Goal: Check status: Check status

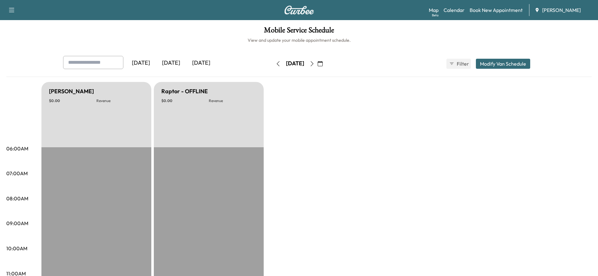
click at [317, 65] on button "button" at bounding box center [312, 64] width 11 height 10
click at [314, 65] on icon "button" at bounding box center [311, 63] width 5 height 5
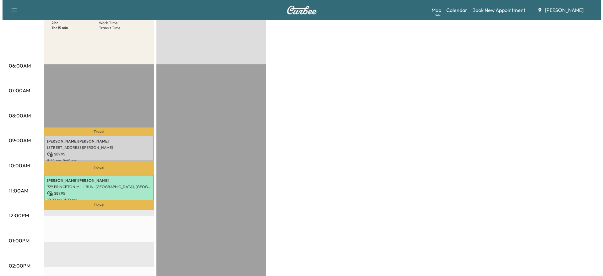
scroll to position [94, 0]
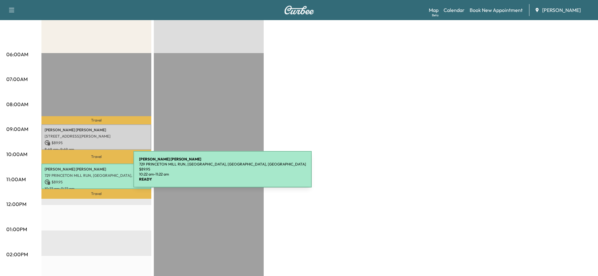
click at [86, 173] on p "729 PRINCETON MILL RUN, [GEOGRAPHIC_DATA], [GEOGRAPHIC_DATA], [GEOGRAPHIC_DATA]" at bounding box center [97, 175] width 104 height 5
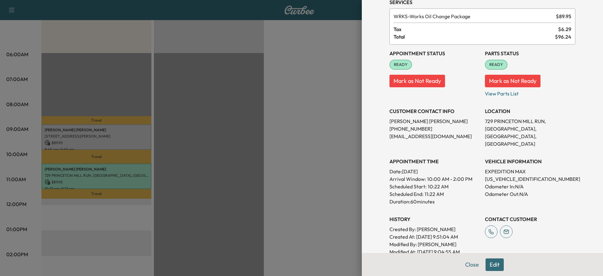
scroll to position [63, 0]
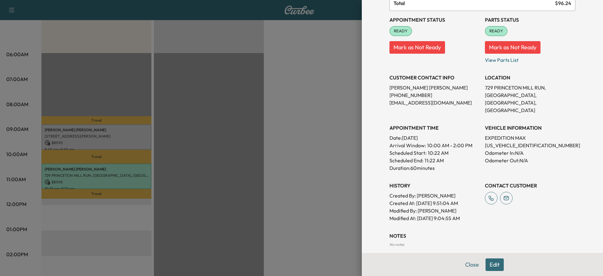
click at [503, 142] on p "[US_VEHICLE_IDENTIFICATION_NUMBER]" at bounding box center [530, 146] width 90 height 8
copy p "[US_VEHICLE_IDENTIFICATION_NUMBER]"
click at [234, 145] on div at bounding box center [301, 138] width 603 height 276
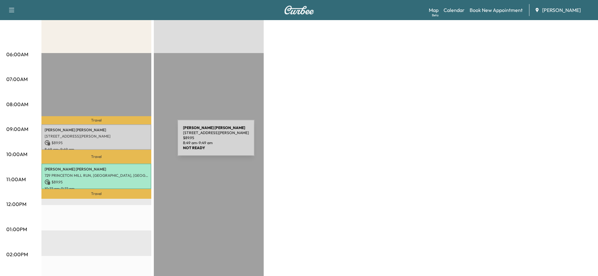
click at [126, 140] on p "$ 89.95" at bounding box center [97, 143] width 104 height 6
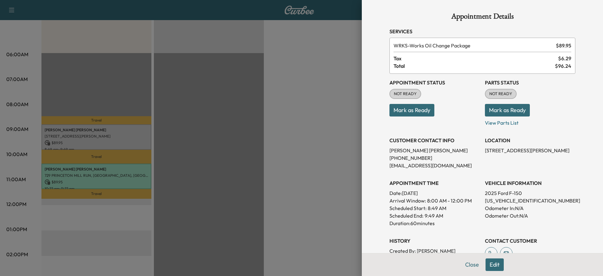
click at [507, 201] on p "[US_VEHICLE_IDENTIFICATION_NUMBER]" at bounding box center [530, 201] width 90 height 8
copy p "[US_VEHICLE_IDENTIFICATION_NUMBER]"
click at [415, 113] on button "Mark as Ready" at bounding box center [411, 110] width 45 height 13
